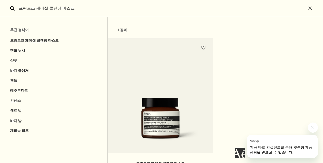
scroll to position [70, 0]
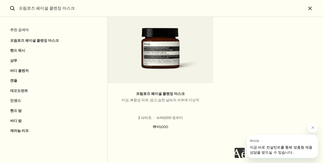
drag, startPoint x: 77, startPoint y: 10, endPoint x: 0, endPoint y: 1, distance: 77.6
click at [0, 6] on html "Skip to main content 바디 클렌저 500mL 또는 바디 밤 500mL 구매 시 풍성한 용량의 제라늄 리프 바디 클렌저를 선물로…" at bounding box center [161, 81] width 323 height 163
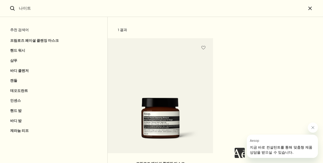
type input "나이트"
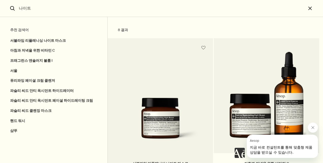
scroll to position [76, 0]
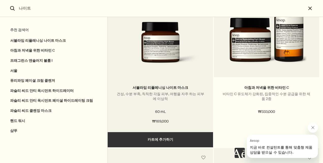
click at [165, 58] on img "검색" at bounding box center [160, 46] width 90 height 48
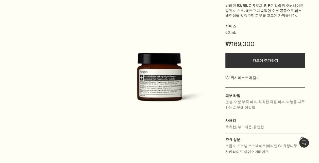
scroll to position [127, 0]
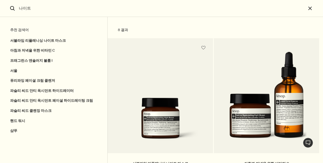
click at [73, 13] on input "나이트" at bounding box center [161, 8] width 289 height 17
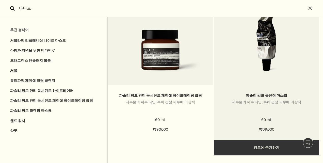
scroll to position [619, 0]
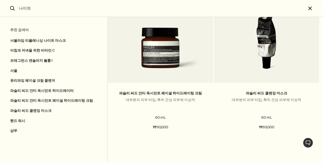
click at [309, 9] on button "close" at bounding box center [314, 8] width 17 height 17
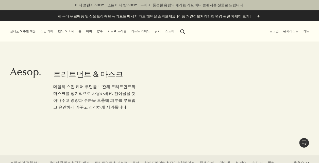
click at [48, 30] on link "스킨 케어" at bounding box center [46, 31] width 15 height 6
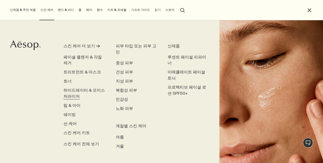
click at [84, 89] on span "하이드레이터 & 모이스처라이저" at bounding box center [83, 93] width 41 height 11
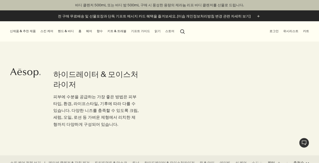
click at [44, 30] on link "스킨 케어" at bounding box center [46, 31] width 15 height 6
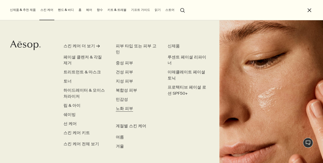
click at [126, 106] on span "노화 피부" at bounding box center [124, 108] width 17 height 5
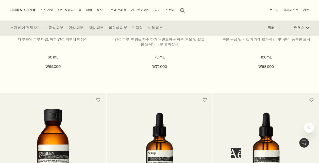
scroll to position [507, 0]
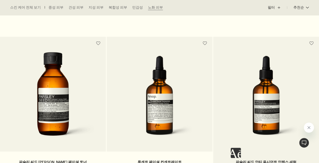
click at [257, 89] on img at bounding box center [266, 100] width 91 height 88
click at [278, 120] on img at bounding box center [266, 100] width 91 height 88
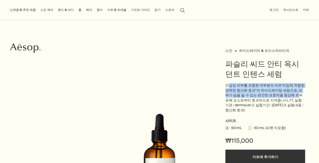
drag, startPoint x: 227, startPoint y: 87, endPoint x: 283, endPoint y: 96, distance: 57.3
click at [283, 96] on p "민감성 피부를 포함한 대부분의 피부 타입에 적합한 강력한 항산화 효과*의 하이드레이팅 세럼으로, 피부가 숨을 쉴 수 있는 편안한 보호막을 형성…" at bounding box center [265, 98] width 80 height 30
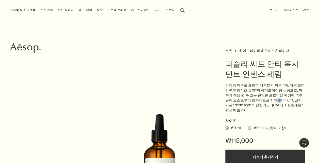
drag, startPoint x: 283, startPoint y: 96, endPoint x: 258, endPoint y: 101, distance: 25.5
click at [258, 101] on p "민감성 피부를 포함한 대부분의 피부 타입에 적합한 강력한 항산화 효과*의 하이드레이팅 세럼으로, 피부가 숨을 쉴 수 있는 편안한 보호막을 형성…" at bounding box center [265, 98] width 80 height 30
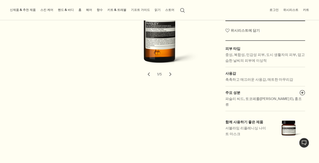
scroll to position [202, 0]
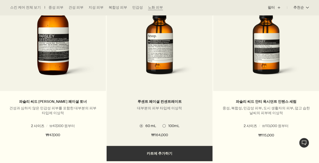
scroll to position [583, 0]
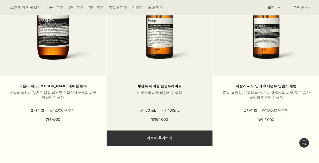
click at [167, 45] on img at bounding box center [159, 24] width 91 height 88
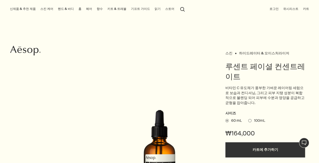
scroll to position [76, 0]
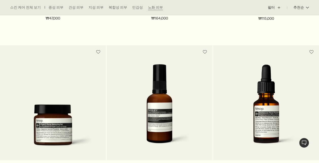
scroll to position [761, 0]
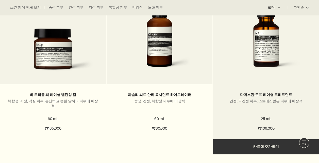
click at [292, 43] on img at bounding box center [266, 32] width 91 height 89
